Goal: Task Accomplishment & Management: Complete application form

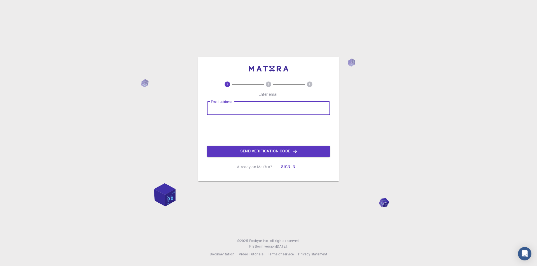
click at [248, 107] on input "Email address" at bounding box center [268, 108] width 123 height 13
type input "[EMAIL_ADDRESS][DOMAIN_NAME]"
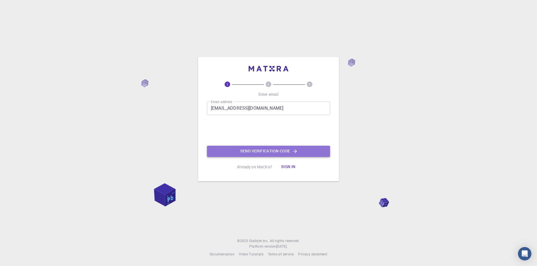
click at [255, 153] on button "Send verification code" at bounding box center [268, 151] width 123 height 11
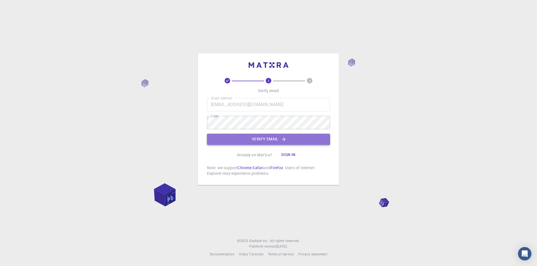
click at [246, 138] on button "Verify email" at bounding box center [268, 139] width 123 height 11
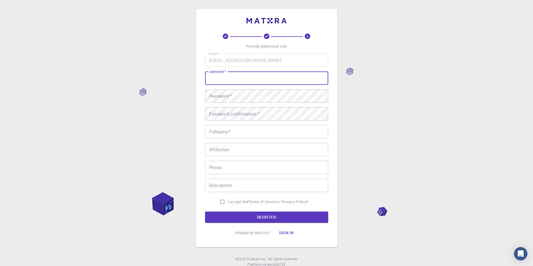
click at [233, 82] on input "username   *" at bounding box center [266, 78] width 123 height 13
type input "minarul"
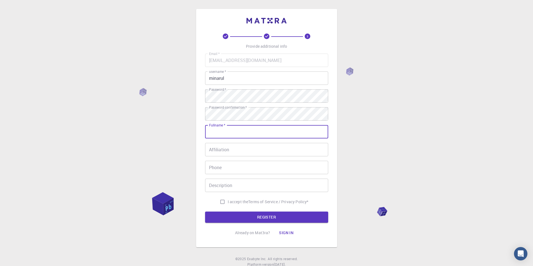
click at [221, 131] on input "Fullname   *" at bounding box center [266, 131] width 123 height 13
type input "Md [PERSON_NAME]"
click at [241, 149] on input "Affiliation" at bounding box center [266, 149] width 123 height 13
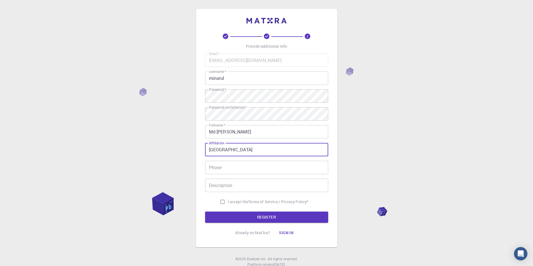
type input "[GEOGRAPHIC_DATA]"
click at [221, 203] on input "I accept the Terms of Service / Privacy Policy *" at bounding box center [222, 202] width 11 height 11
checkbox input "true"
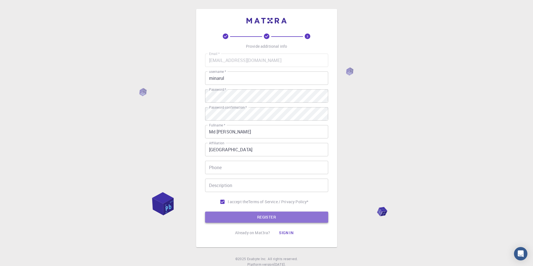
click at [258, 218] on button "REGISTER" at bounding box center [266, 217] width 123 height 11
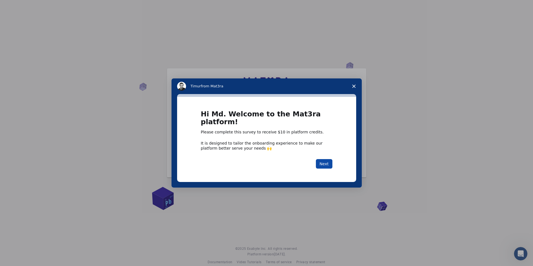
click at [327, 162] on button "Next" at bounding box center [324, 164] width 16 height 10
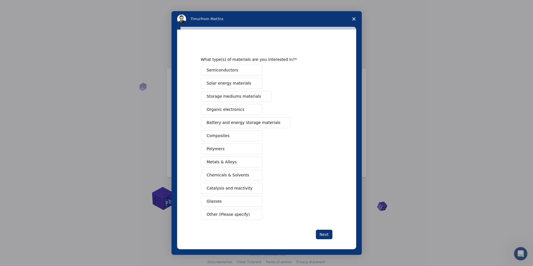
click at [247, 216] on button "Other (Please specify)" at bounding box center [232, 214] width 62 height 11
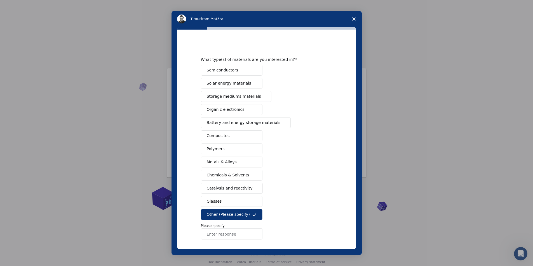
click at [219, 234] on input "Enter response" at bounding box center [232, 234] width 62 height 11
click at [354, 20] on polygon "Close survey" at bounding box center [353, 18] width 3 height 3
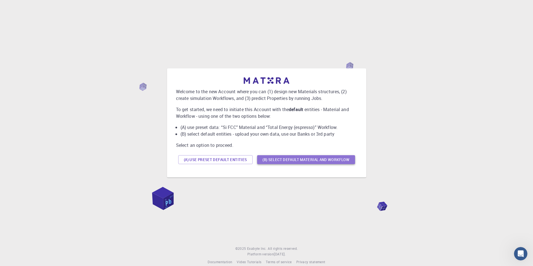
click at [278, 161] on button "(B) Select default material and workflow" at bounding box center [306, 159] width 98 height 9
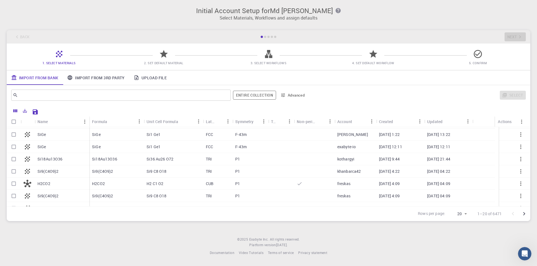
scroll to position [55, 0]
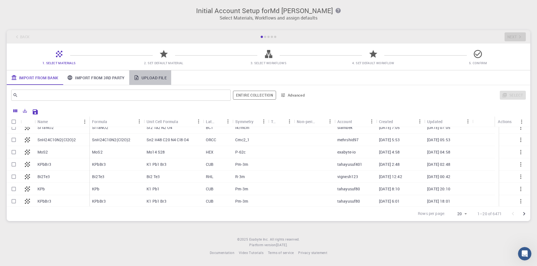
click at [156, 81] on link "Upload File" at bounding box center [150, 77] width 42 height 15
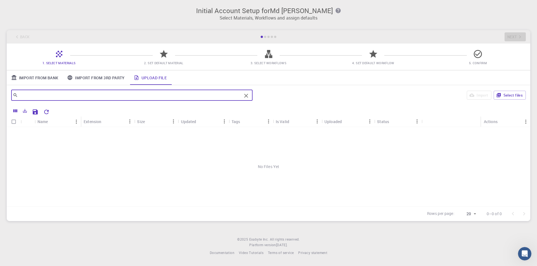
click at [177, 94] on input "text" at bounding box center [130, 95] width 224 height 8
click at [37, 112] on icon "Save Explorer Settings" at bounding box center [35, 112] width 5 height 5
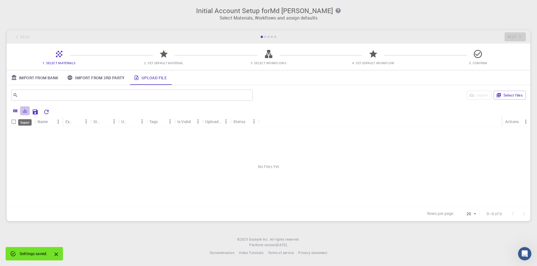
click at [26, 112] on icon "Export" at bounding box center [24, 110] width 5 height 5
click at [16, 110] on icon "Columns" at bounding box center [15, 110] width 5 height 5
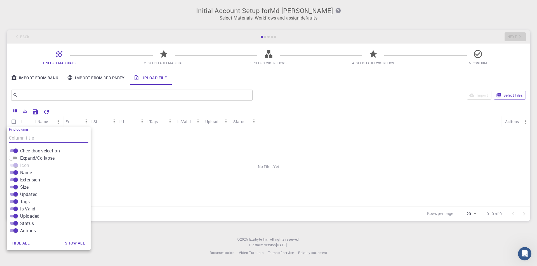
click at [188, 149] on div "No Files Yet" at bounding box center [268, 166] width 523 height 79
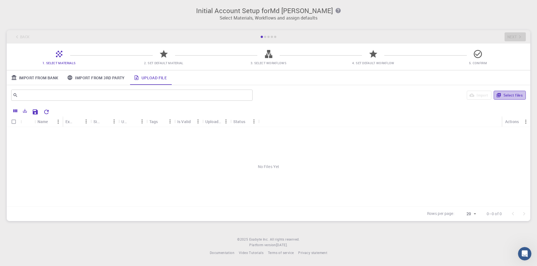
click at [506, 97] on button "Select files" at bounding box center [510, 95] width 32 height 9
click at [14, 134] on input "Select row" at bounding box center [13, 133] width 11 height 11
checkbox input "true"
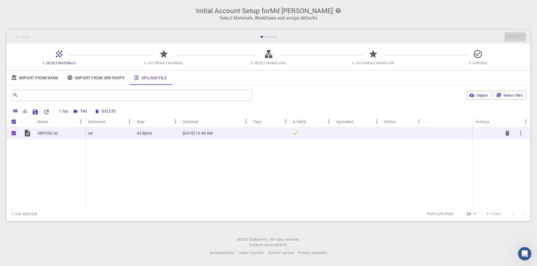
click at [107, 134] on div "txt" at bounding box center [109, 133] width 49 height 12
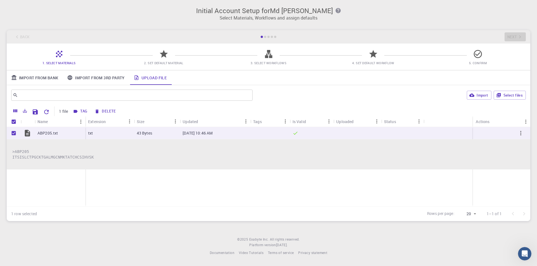
click at [60, 155] on pre ">ABP205 ITSISLCTPGCKTGALMGCNMKTATCHCSIHVSK" at bounding box center [268, 154] width 512 height 11
click at [476, 96] on button "Import" at bounding box center [479, 95] width 24 height 9
checkbox input "false"
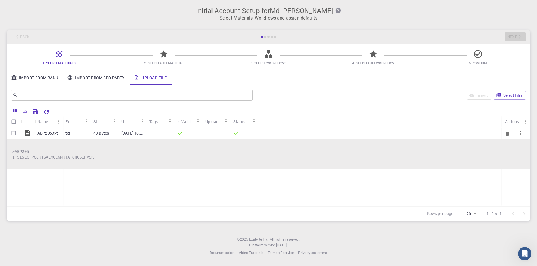
click at [237, 135] on icon at bounding box center [236, 134] width 6 height 6
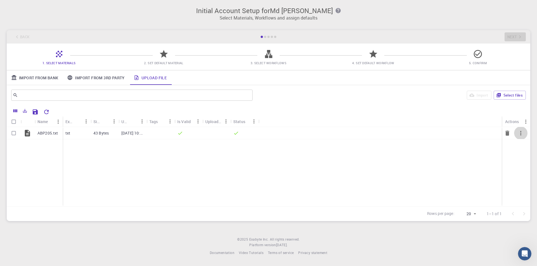
click at [521, 136] on icon "button" at bounding box center [520, 133] width 7 height 7
click at [422, 173] on div at bounding box center [268, 133] width 537 height 266
click at [197, 226] on div "Initial Account Setup for Md [PERSON_NAME] Select Materials, Workflows and assi…" at bounding box center [268, 114] width 537 height 228
click at [474, 249] on footer "© 2025 Exabyte Inc. All rights reserved. Platform version [DATE] . Documentatio…" at bounding box center [268, 246] width 537 height 19
click at [15, 134] on input "Select row" at bounding box center [13, 133] width 11 height 11
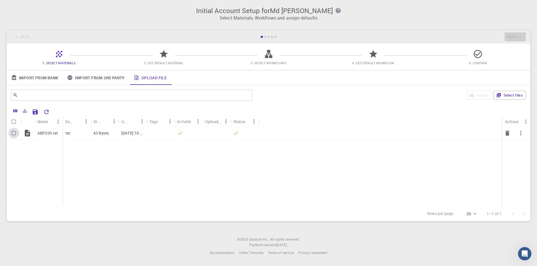
checkbox input "true"
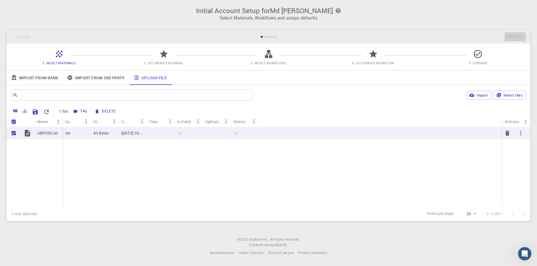
click at [520, 134] on icon "button" at bounding box center [520, 133] width 7 height 7
click at [520, 134] on ul "Delete Expand Collapse" at bounding box center [516, 148] width 32 height 31
click at [235, 218] on div at bounding box center [268, 133] width 537 height 266
click at [15, 112] on icon "Columns" at bounding box center [15, 110] width 5 height 5
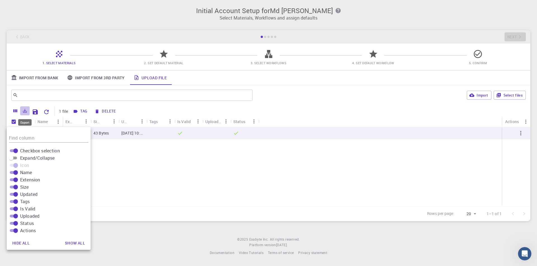
click at [24, 111] on icon "Export" at bounding box center [24, 110] width 5 height 5
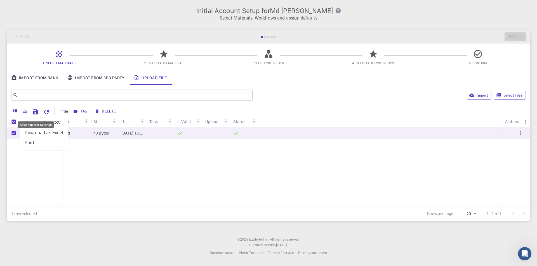
click at [34, 111] on icon "Save Explorer Settings" at bounding box center [35, 112] width 7 height 7
click at [107, 78] on link "Import From 3rd Party" at bounding box center [96, 77] width 66 height 15
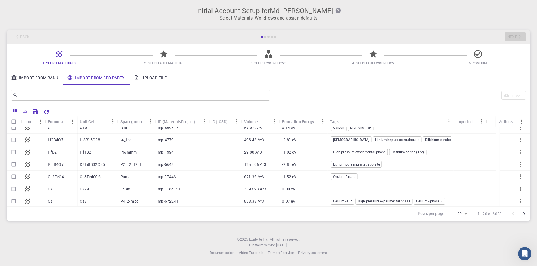
scroll to position [0, 0]
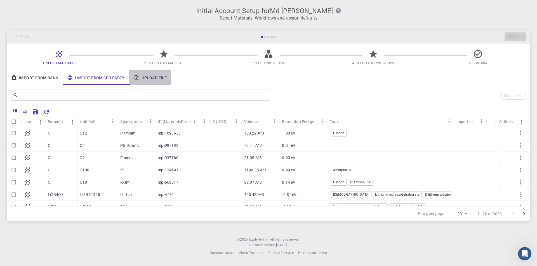
click at [155, 79] on link "Upload File" at bounding box center [150, 77] width 42 height 15
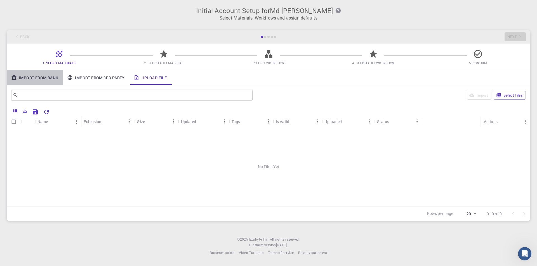
click at [53, 78] on link "Import From Bank" at bounding box center [35, 77] width 56 height 15
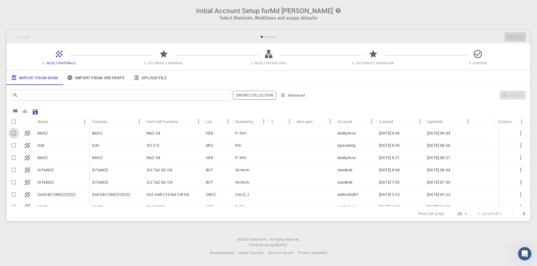
click at [13, 133] on input "Select row" at bounding box center [13, 133] width 11 height 11
checkbox input "true"
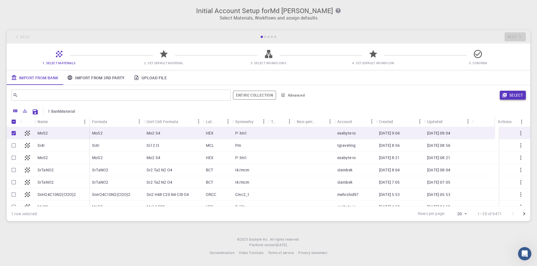
click at [514, 98] on button "Select" at bounding box center [513, 95] width 26 height 9
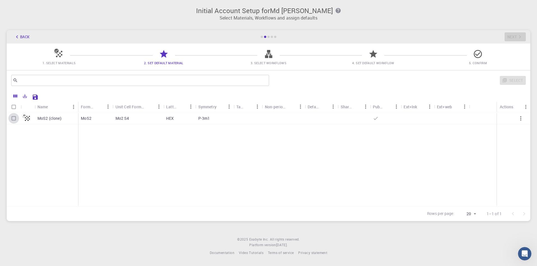
click at [13, 119] on input "Select row" at bounding box center [13, 118] width 11 height 11
checkbox input "true"
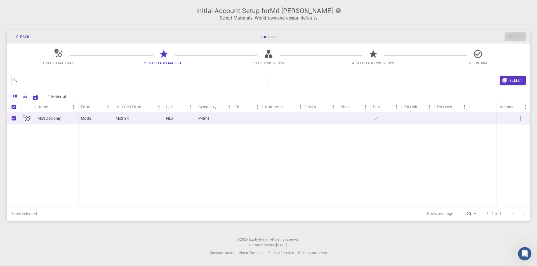
click at [26, 118] on icon at bounding box center [27, 119] width 8 height 8
checkbox input "false"
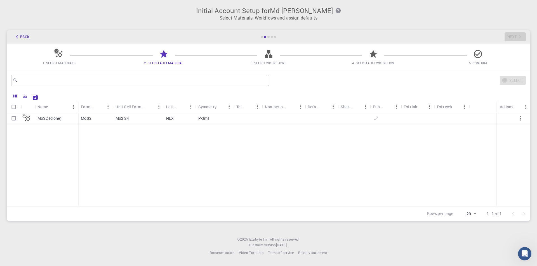
click at [26, 118] on icon at bounding box center [27, 119] width 8 height 8
checkbox input "true"
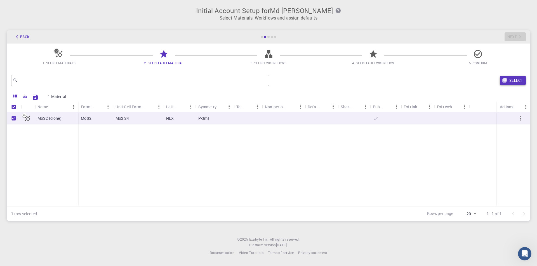
click at [516, 81] on button "Select" at bounding box center [513, 80] width 26 height 9
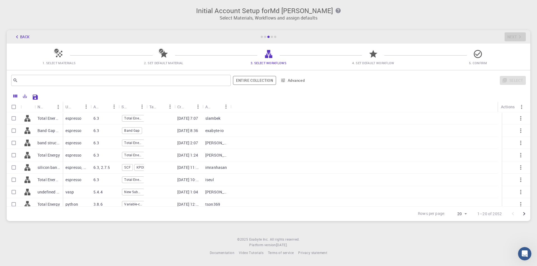
click at [12, 120] on input "Select row" at bounding box center [13, 118] width 11 height 11
checkbox input "true"
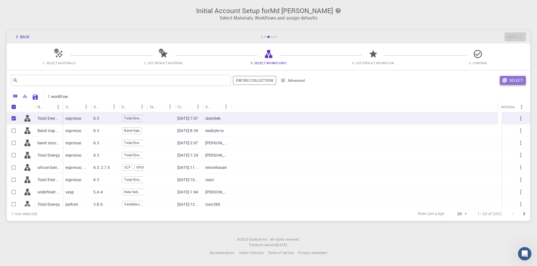
click at [519, 81] on button "Select" at bounding box center [513, 80] width 26 height 9
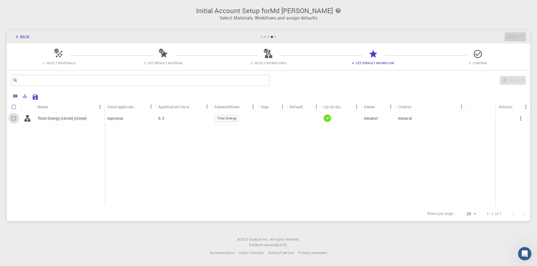
click at [13, 119] on input "Select row" at bounding box center [13, 118] width 11 height 11
checkbox input "true"
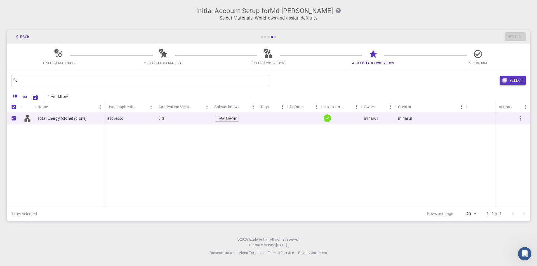
click at [517, 82] on button "Select" at bounding box center [513, 80] width 26 height 9
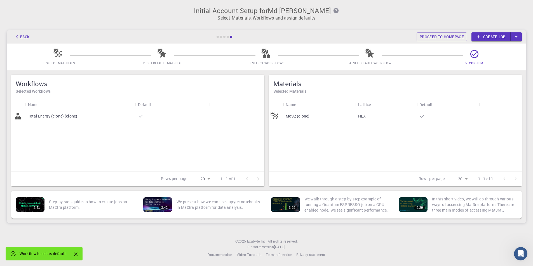
click at [48, 115] on p "Total Energy (clone) (clone)" at bounding box center [52, 117] width 49 height 6
